Goal: Task Accomplishment & Management: Manage account settings

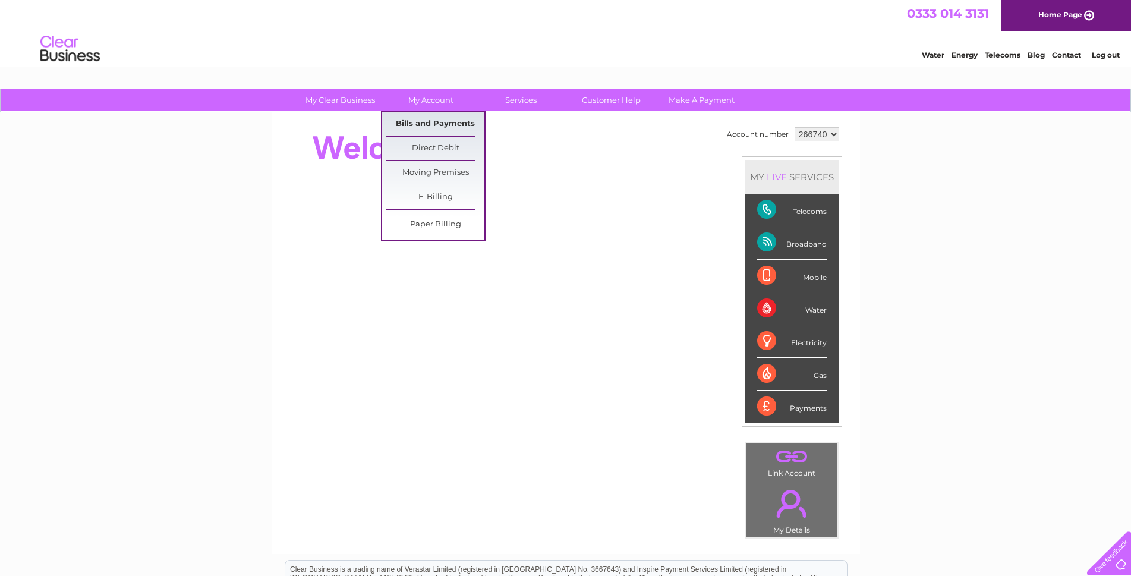
click at [434, 124] on link "Bills and Payments" at bounding box center [435, 124] width 98 height 24
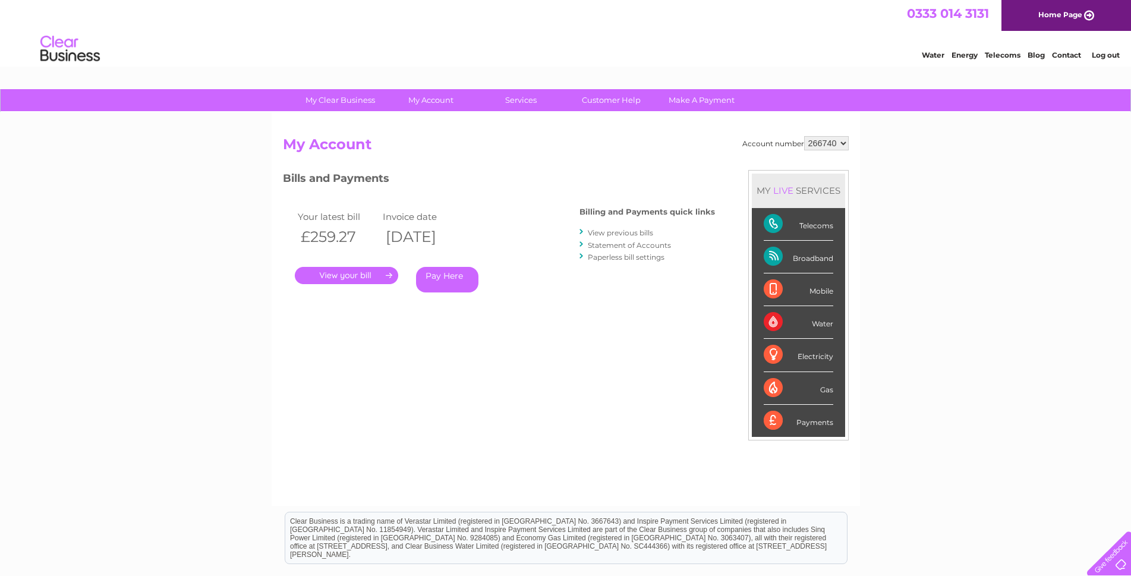
click at [340, 279] on link "." at bounding box center [346, 275] width 103 height 17
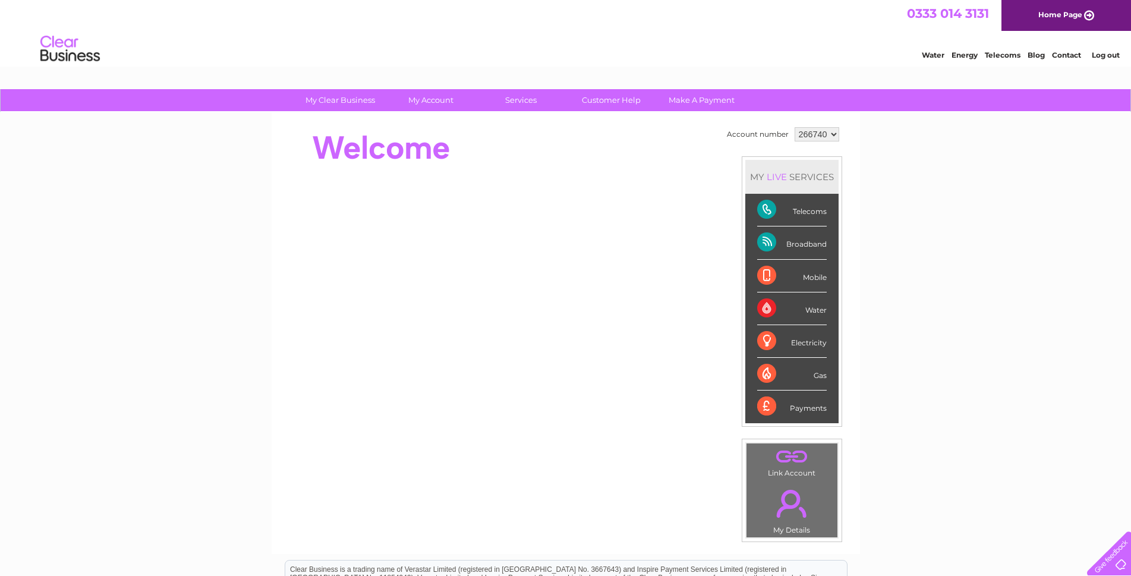
click at [933, 56] on link "Water" at bounding box center [933, 55] width 23 height 9
click at [791, 509] on link "." at bounding box center [791, 503] width 85 height 42
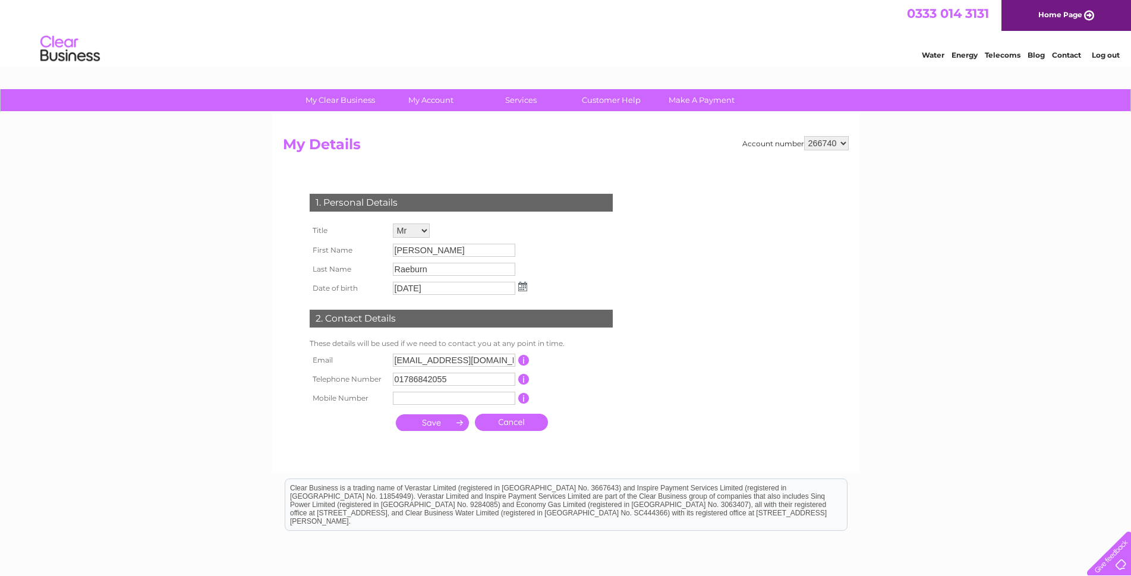
click at [846, 149] on select "266740" at bounding box center [826, 143] width 45 height 14
click at [847, 148] on select "266740" at bounding box center [826, 143] width 45 height 14
click at [423, 248] on input "James" at bounding box center [455, 251] width 124 height 14
click at [428, 267] on input "Raeburn" at bounding box center [454, 270] width 122 height 13
click at [438, 285] on input "01/07/2025" at bounding box center [454, 289] width 122 height 13
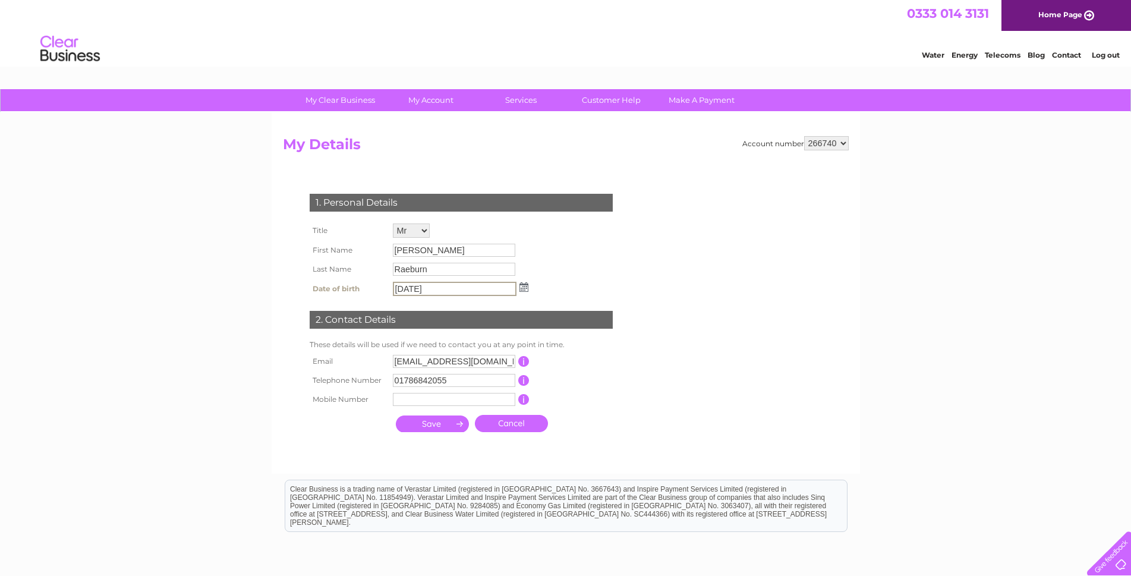
click at [437, 269] on input "Raeburn" at bounding box center [454, 269] width 122 height 13
click at [441, 254] on input "James" at bounding box center [454, 250] width 122 height 13
click at [235, 245] on div "My Clear Business Login Details My Details My Preferences Link Account My Accou…" at bounding box center [565, 383] width 1131 height 588
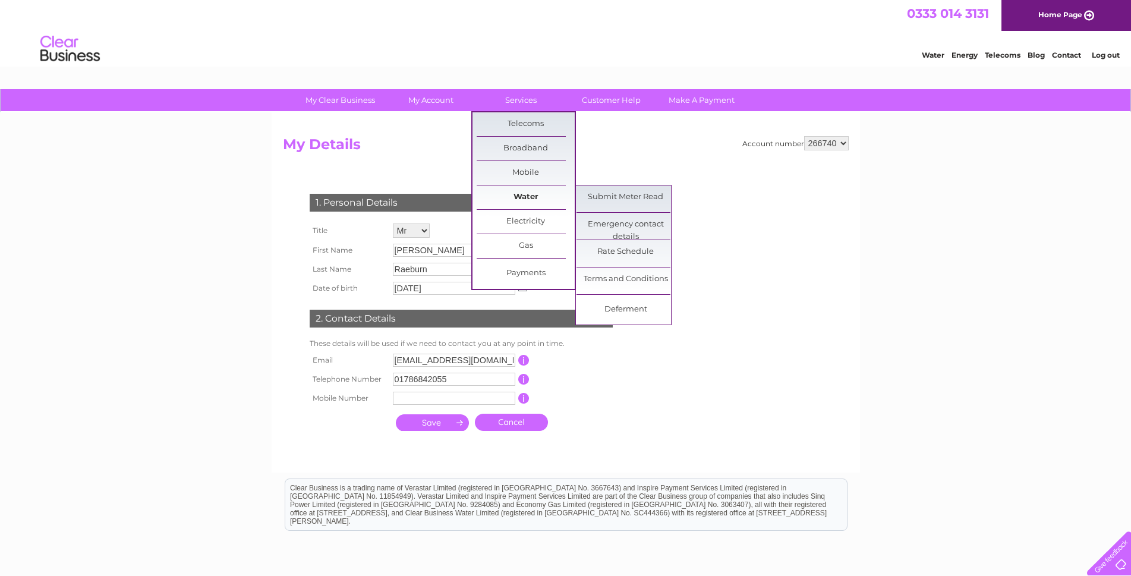
click at [525, 194] on link "Water" at bounding box center [526, 197] width 98 height 24
